Goal: Browse casually: Explore the website without a specific task or goal

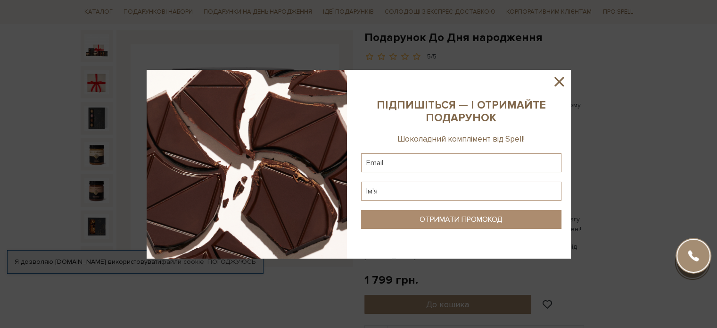
click at [558, 78] on icon at bounding box center [559, 82] width 16 height 16
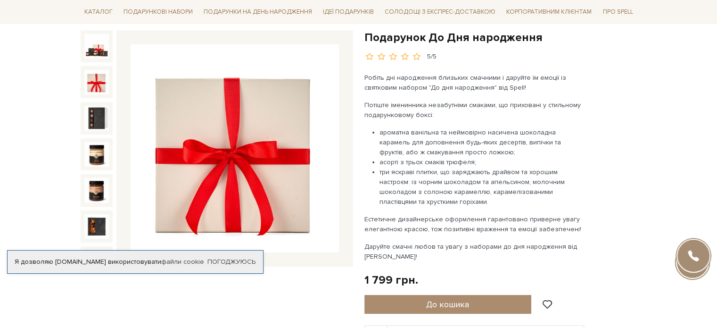
click at [92, 76] on img at bounding box center [96, 82] width 25 height 25
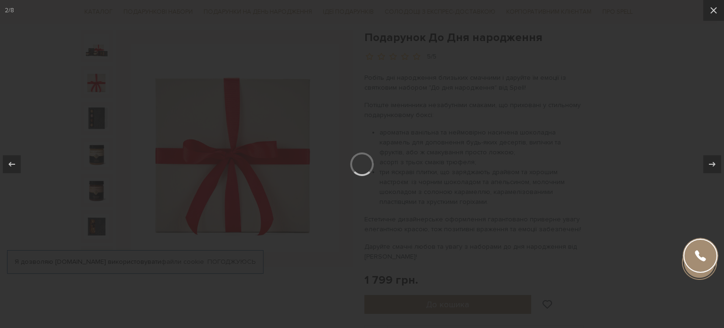
click at [93, 110] on div at bounding box center [362, 164] width 724 height 328
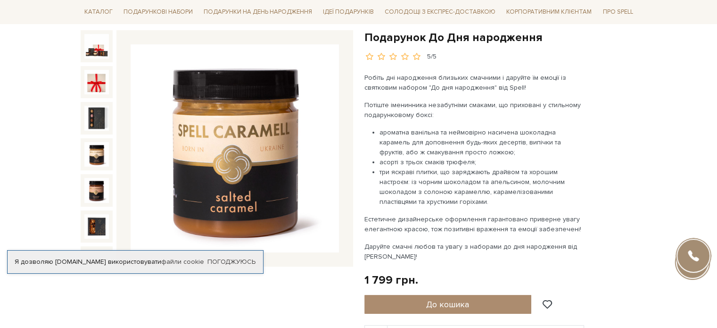
click at [96, 144] on img at bounding box center [96, 154] width 25 height 25
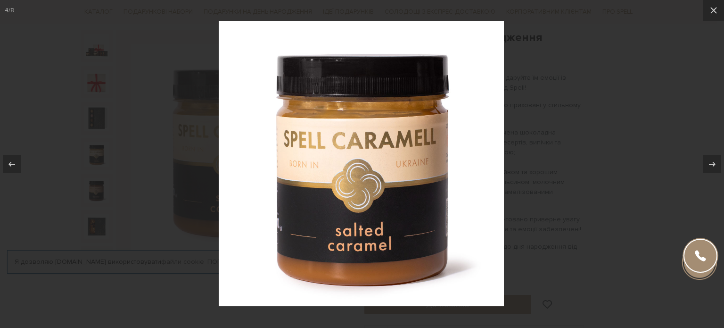
click at [97, 184] on div at bounding box center [362, 164] width 724 height 328
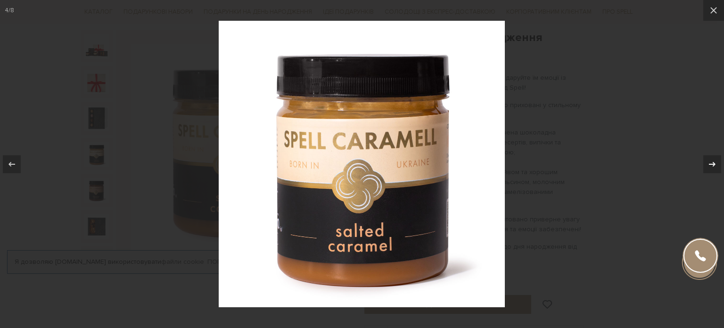
click at [710, 164] on icon at bounding box center [712, 163] width 11 height 11
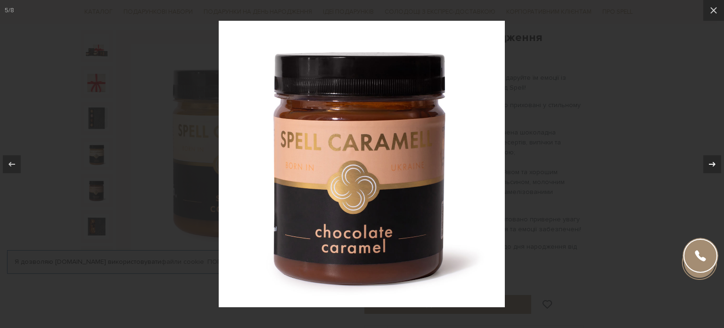
click at [710, 164] on icon at bounding box center [712, 163] width 7 height 5
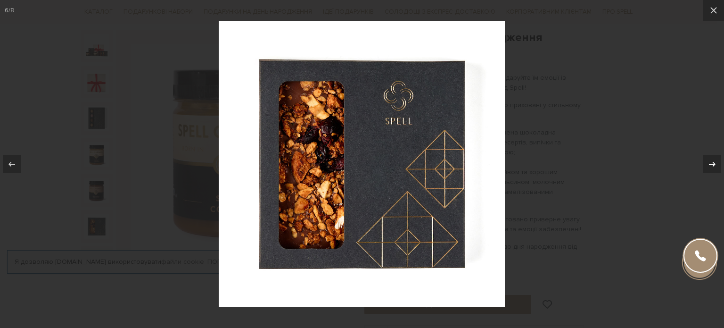
click at [710, 164] on icon at bounding box center [712, 163] width 7 height 5
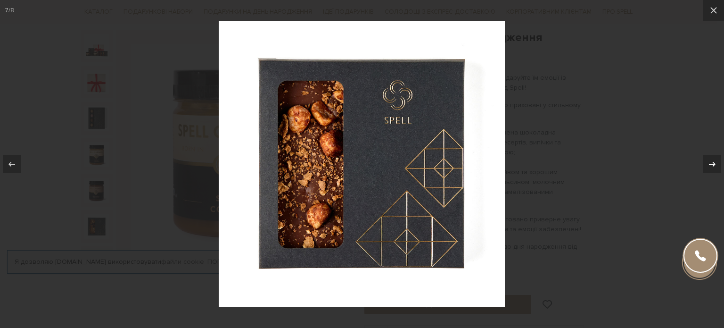
click at [710, 164] on icon at bounding box center [712, 163] width 7 height 5
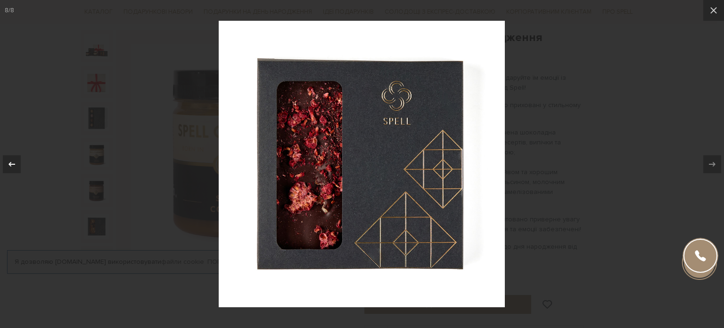
click at [5, 165] on div at bounding box center [12, 164] width 18 height 18
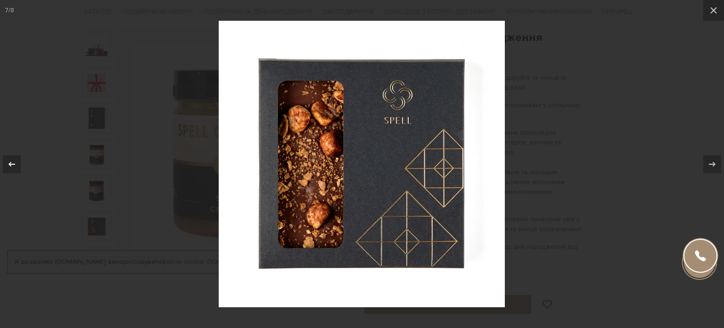
click at [5, 165] on div at bounding box center [12, 164] width 18 height 18
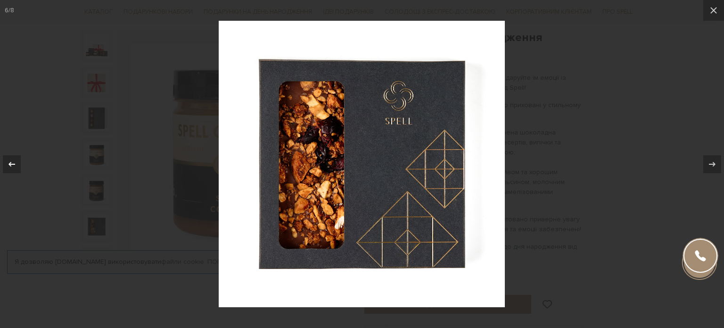
click at [5, 165] on div at bounding box center [12, 164] width 18 height 18
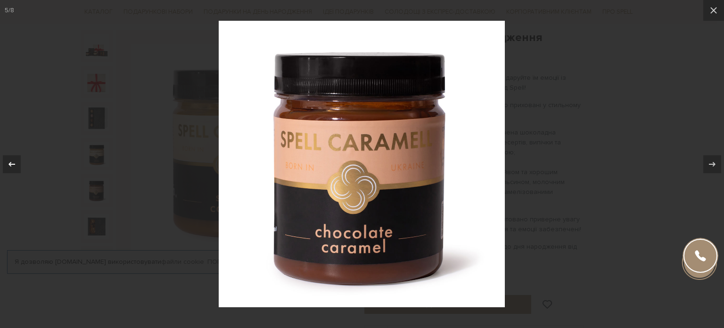
click at [5, 165] on div at bounding box center [12, 164] width 18 height 18
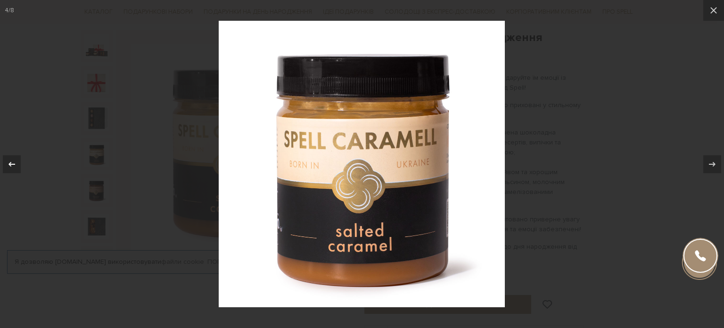
click at [5, 165] on div at bounding box center [12, 164] width 18 height 18
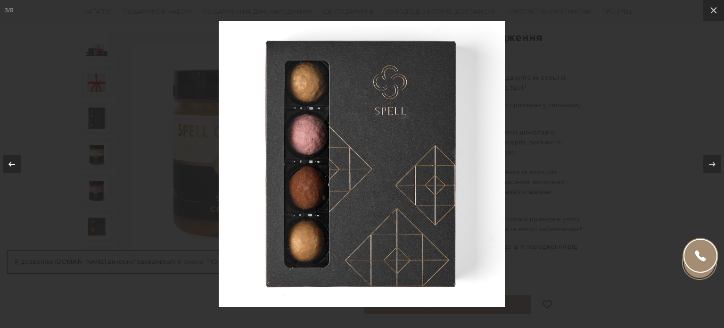
click at [5, 165] on div at bounding box center [12, 164] width 18 height 18
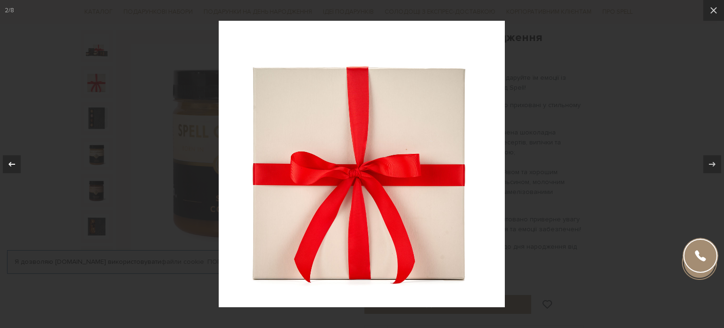
click at [5, 165] on div at bounding box center [12, 164] width 18 height 18
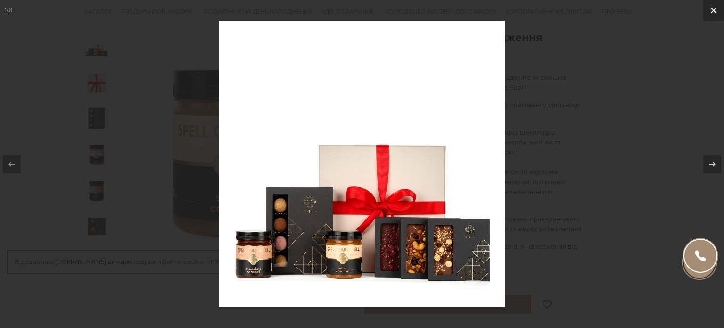
click at [713, 9] on icon at bounding box center [714, 10] width 7 height 7
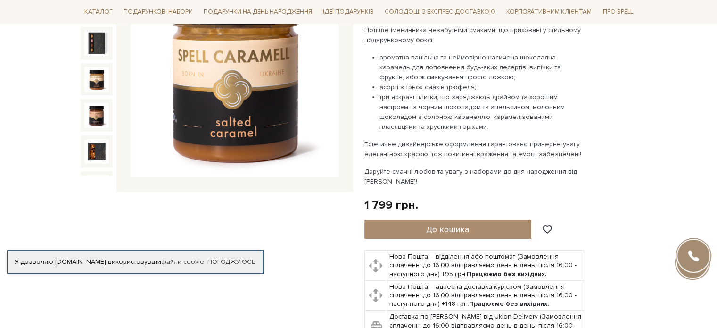
scroll to position [94, 0]
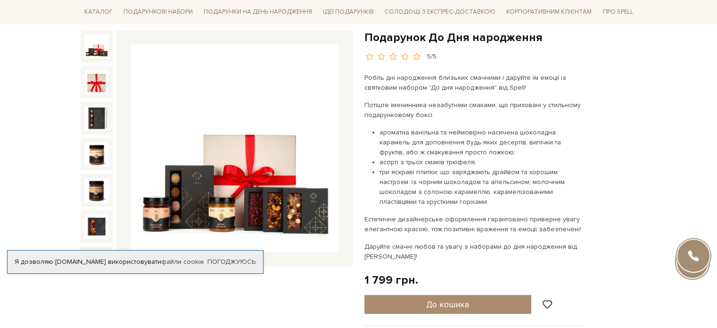
click at [91, 47] on img at bounding box center [96, 46] width 25 height 25
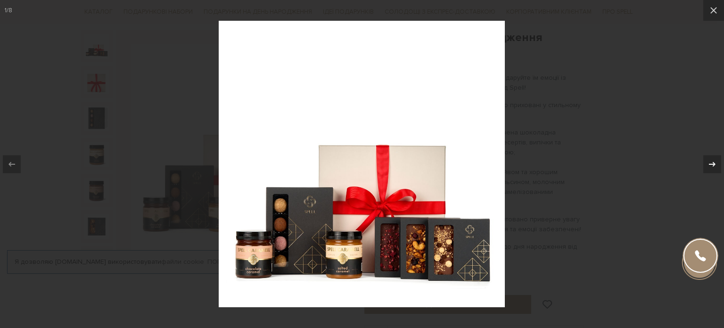
click at [707, 165] on icon at bounding box center [712, 163] width 11 height 11
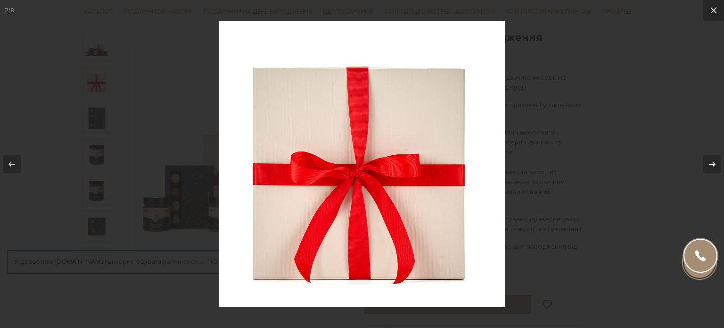
click at [707, 165] on icon at bounding box center [712, 163] width 11 height 11
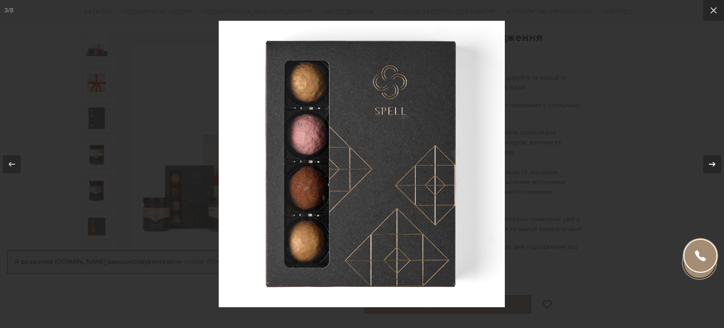
click at [707, 165] on icon at bounding box center [712, 163] width 11 height 11
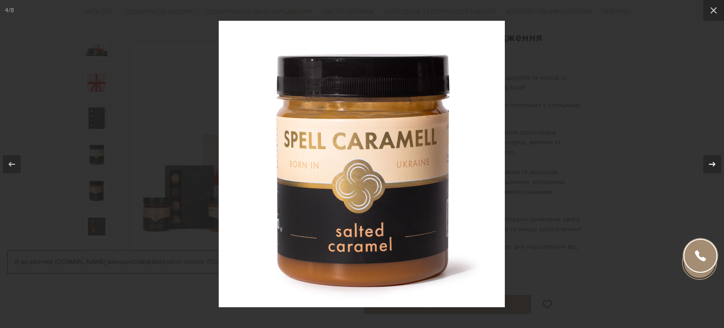
click at [707, 165] on icon at bounding box center [712, 163] width 11 height 11
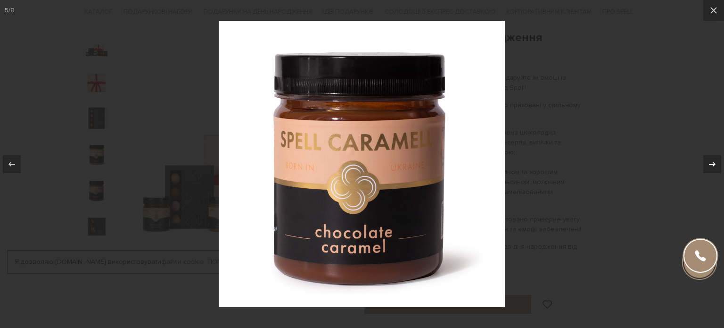
click at [707, 165] on icon at bounding box center [712, 163] width 11 height 11
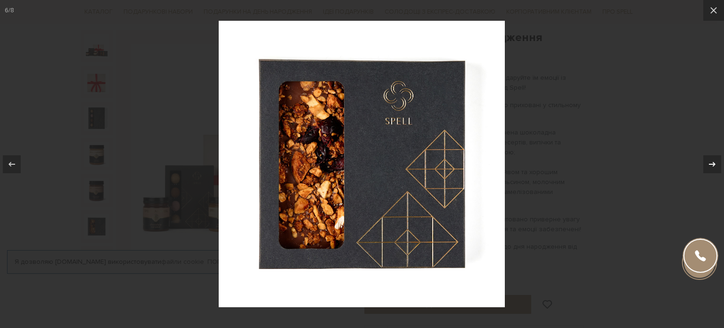
click at [707, 165] on icon at bounding box center [712, 163] width 11 height 11
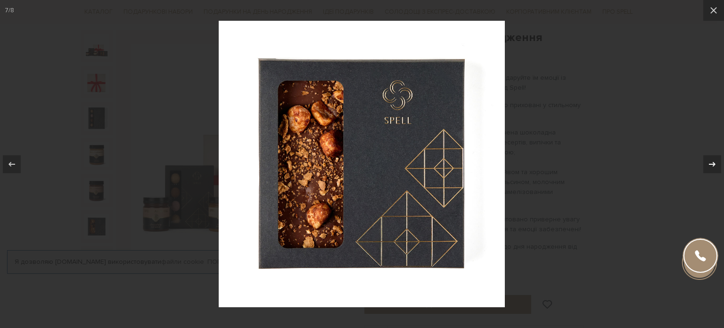
click at [707, 165] on icon at bounding box center [712, 163] width 11 height 11
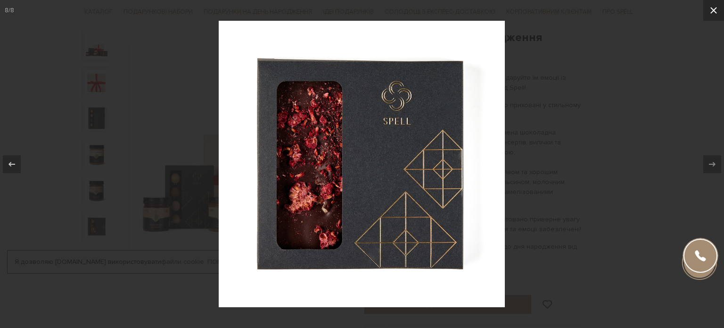
click at [708, 15] on icon at bounding box center [713, 10] width 11 height 11
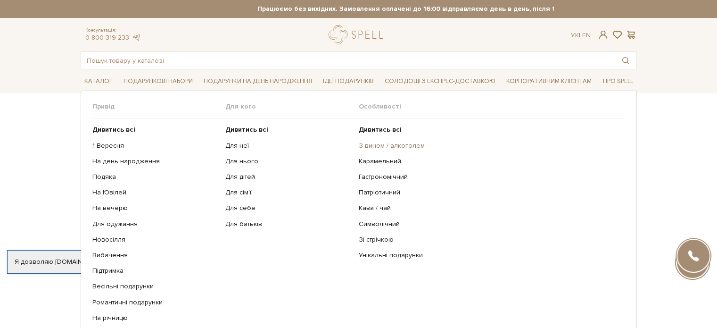
click at [387, 148] on link "З вином / алкоголем" at bounding box center [488, 145] width 259 height 8
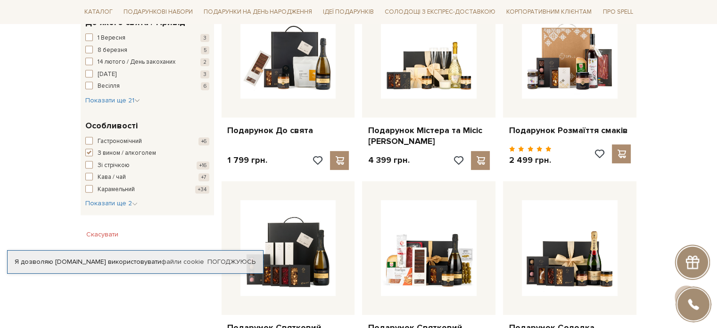
scroll to position [377, 0]
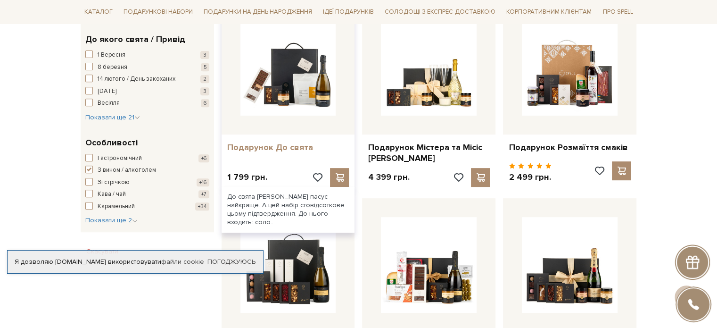
click at [262, 146] on link "Подарунок До свята" at bounding box center [288, 147] width 122 height 11
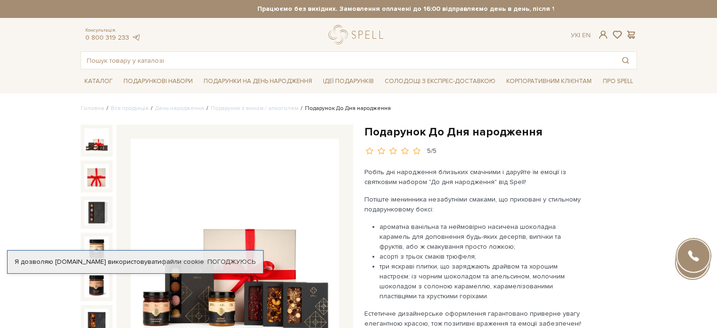
scroll to position [94, 0]
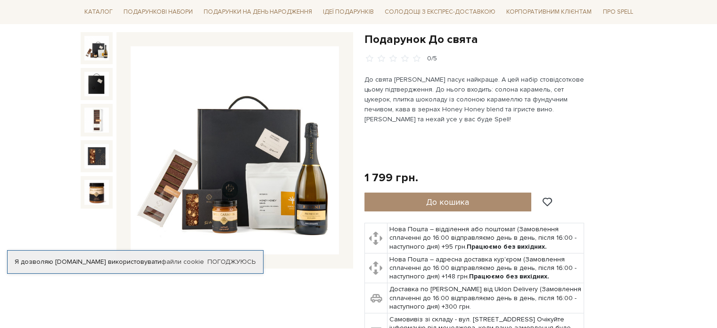
scroll to position [94, 0]
